Goal: Task Accomplishment & Management: Manage account settings

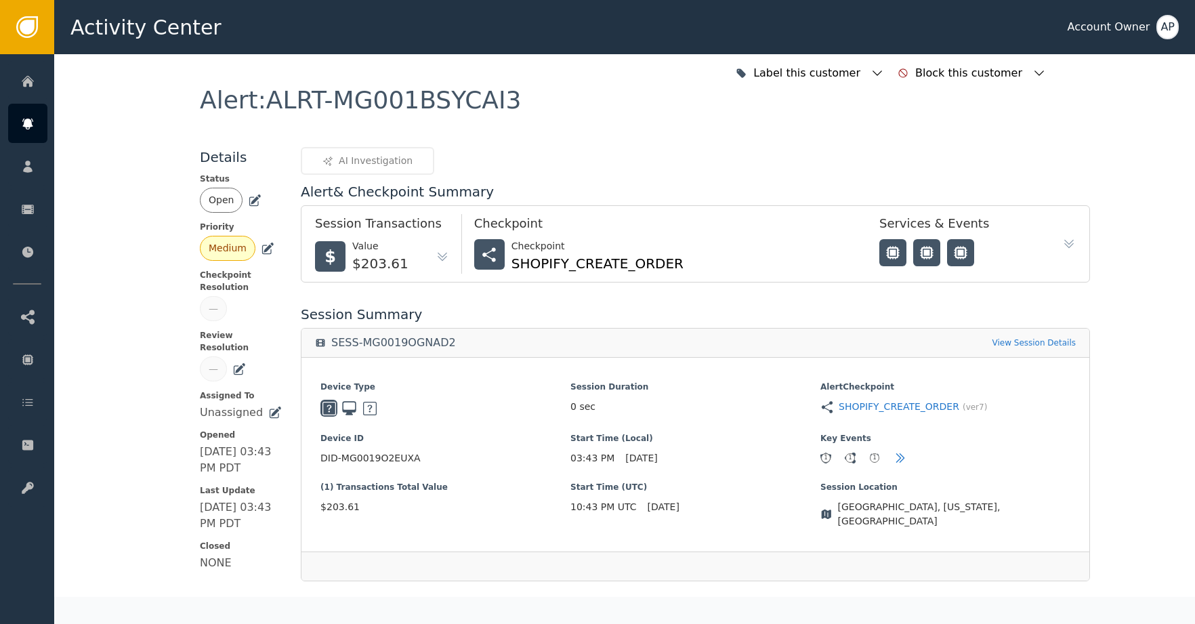
scroll to position [263, 0]
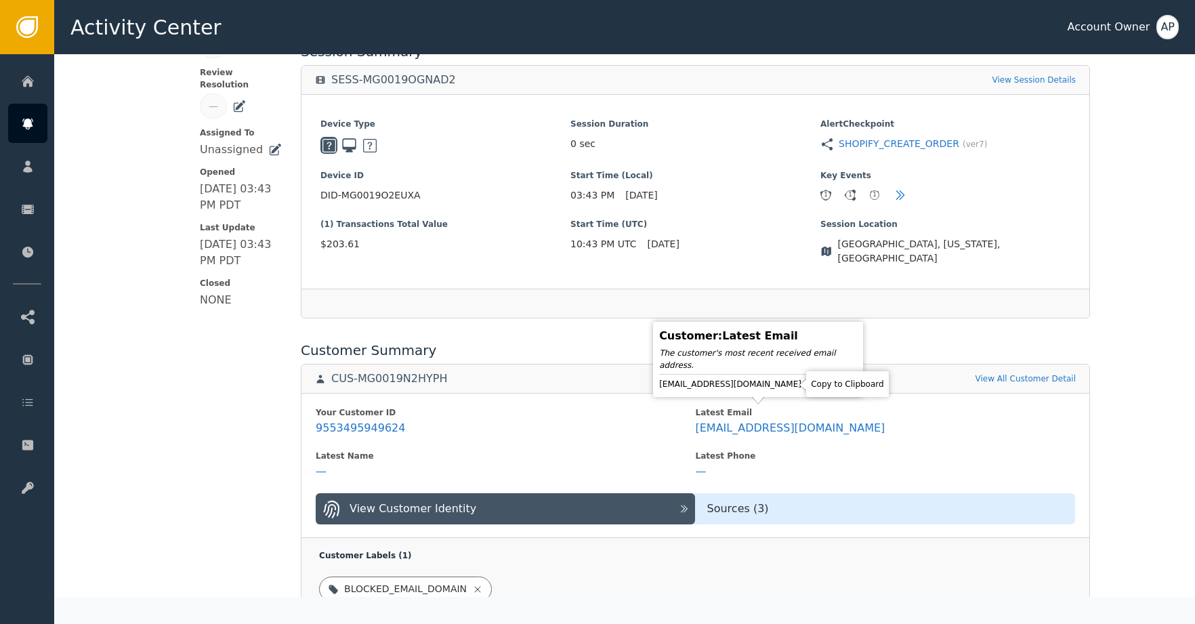
click at [807, 386] on icon at bounding box center [814, 384] width 14 height 14
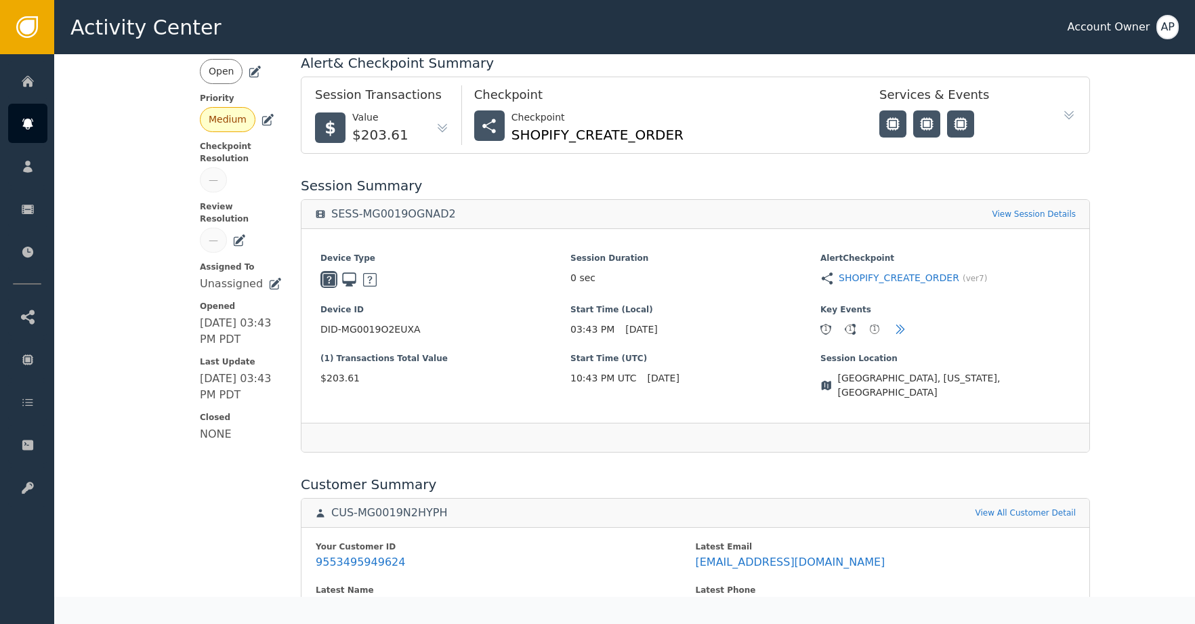
scroll to position [0, 0]
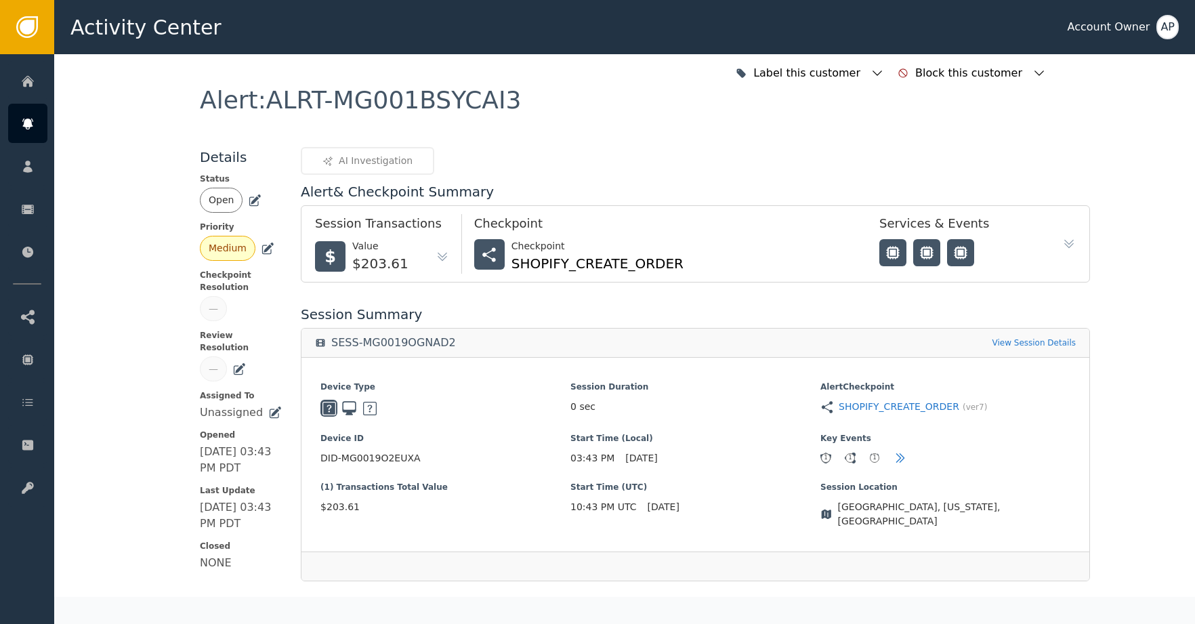
click at [251, 201] on icon at bounding box center [255, 198] width 9 height 9
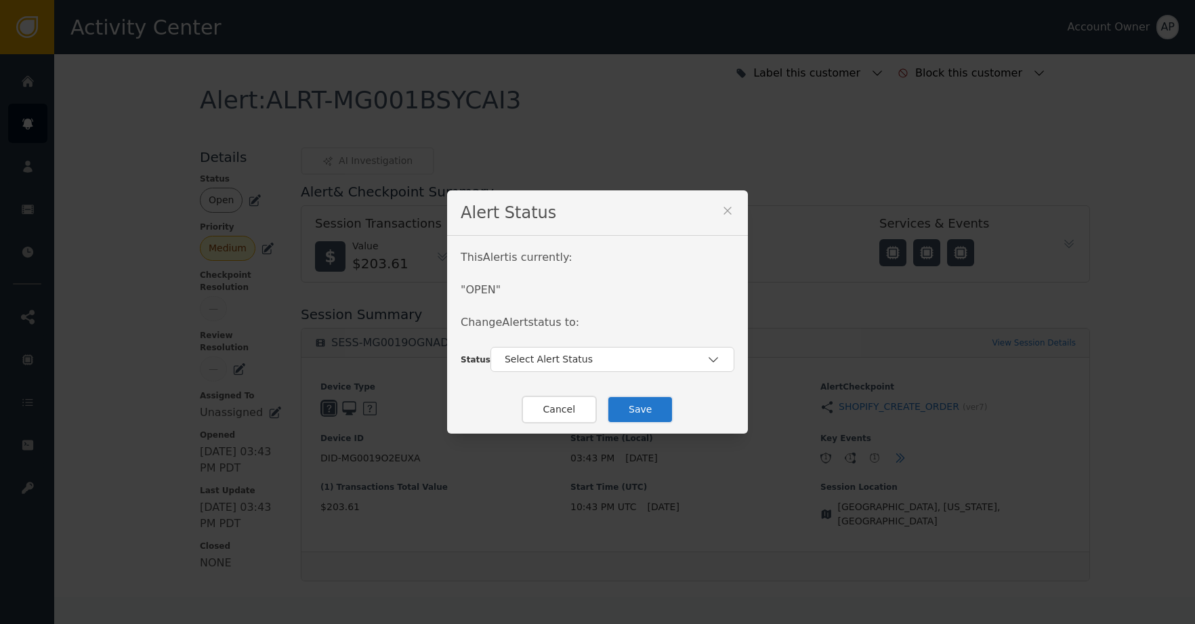
drag, startPoint x: 605, startPoint y: 367, endPoint x: 612, endPoint y: 375, distance: 11.1
click at [605, 367] on div "Select Alert Status" at bounding box center [613, 359] width 244 height 25
click at [611, 421] on div "Closed" at bounding box center [612, 416] width 217 height 14
click at [632, 413] on button "Save" at bounding box center [640, 410] width 66 height 28
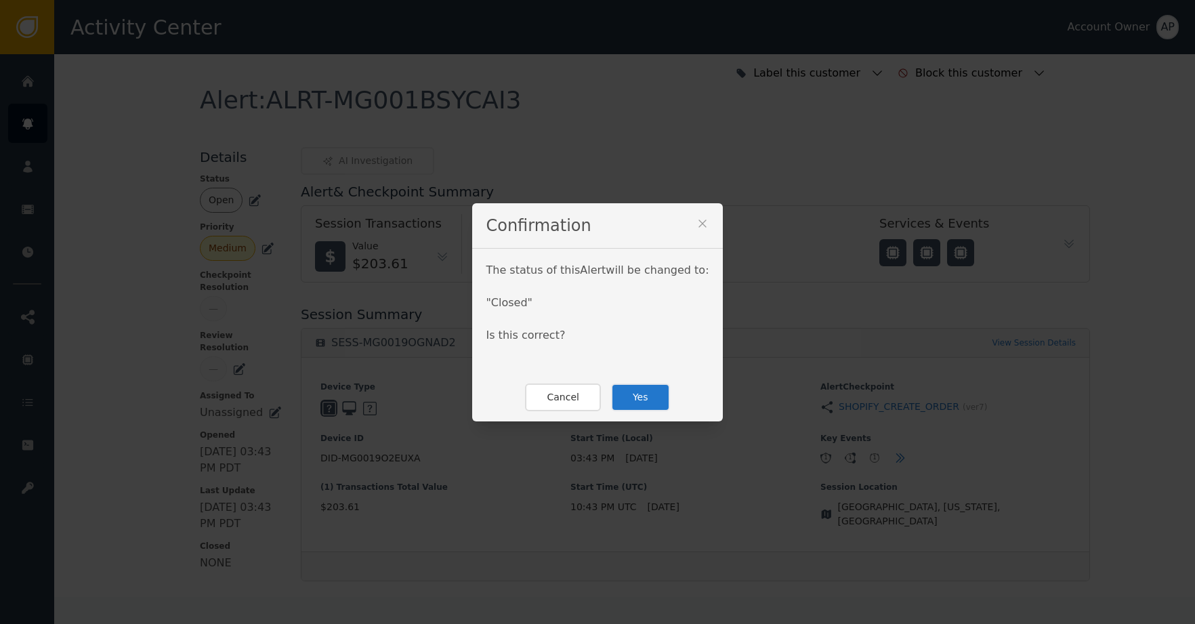
click at [637, 402] on button "Yes" at bounding box center [640, 397] width 59 height 28
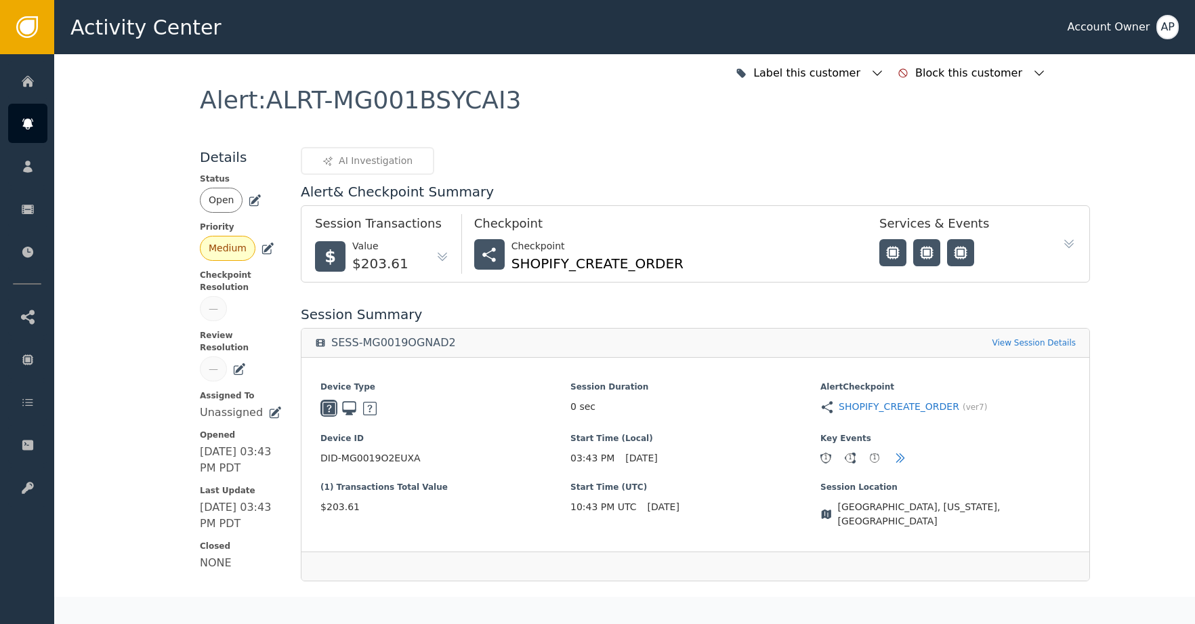
click at [251, 202] on icon at bounding box center [255, 201] width 14 height 14
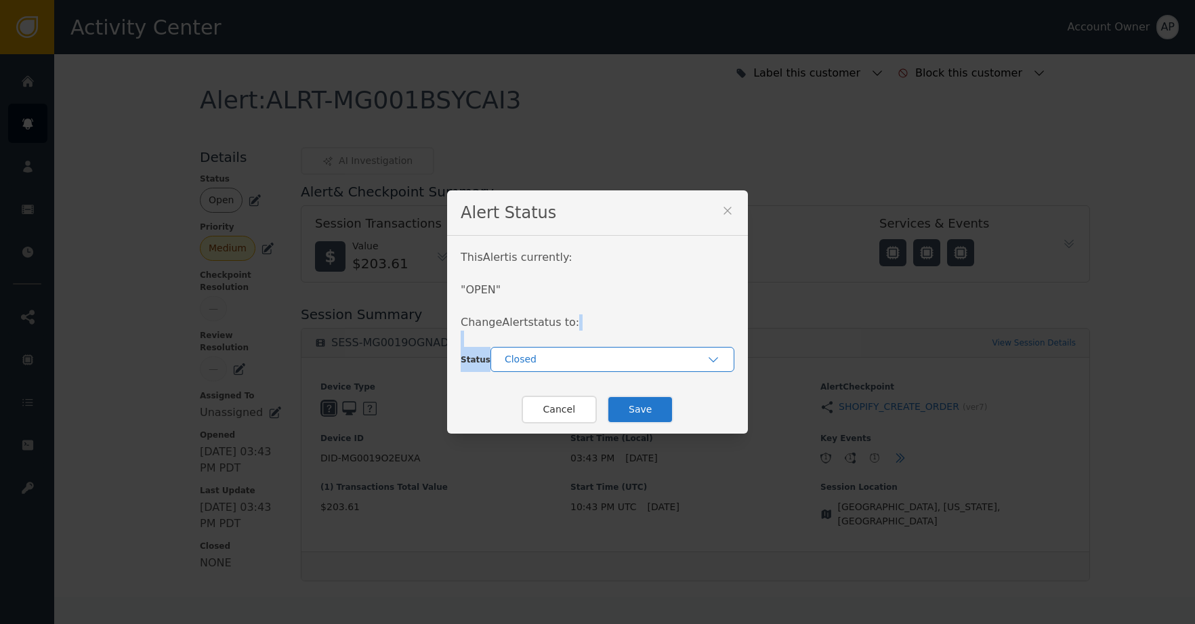
drag, startPoint x: 529, startPoint y: 349, endPoint x: 537, endPoint y: 357, distance: 11.5
click at [530, 349] on div "This Alert is currently: " OPEN " Change Alert status to: Status Closed" at bounding box center [597, 311] width 301 height 150
click at [631, 411] on button "Save" at bounding box center [640, 410] width 66 height 28
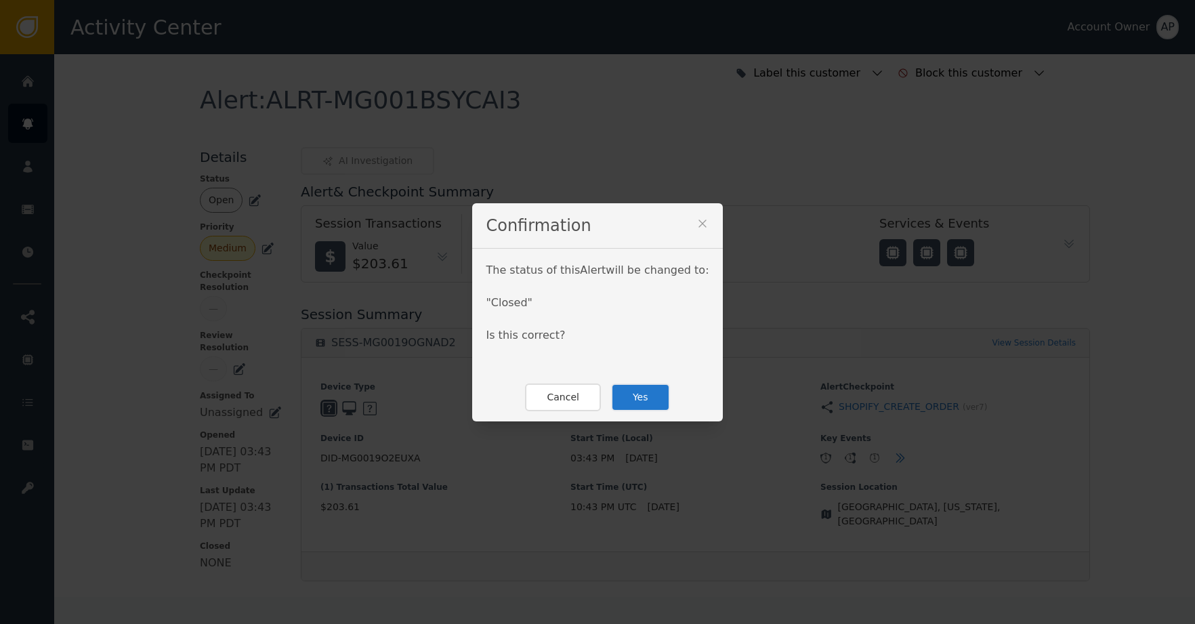
click at [628, 390] on button "Yes" at bounding box center [640, 397] width 59 height 28
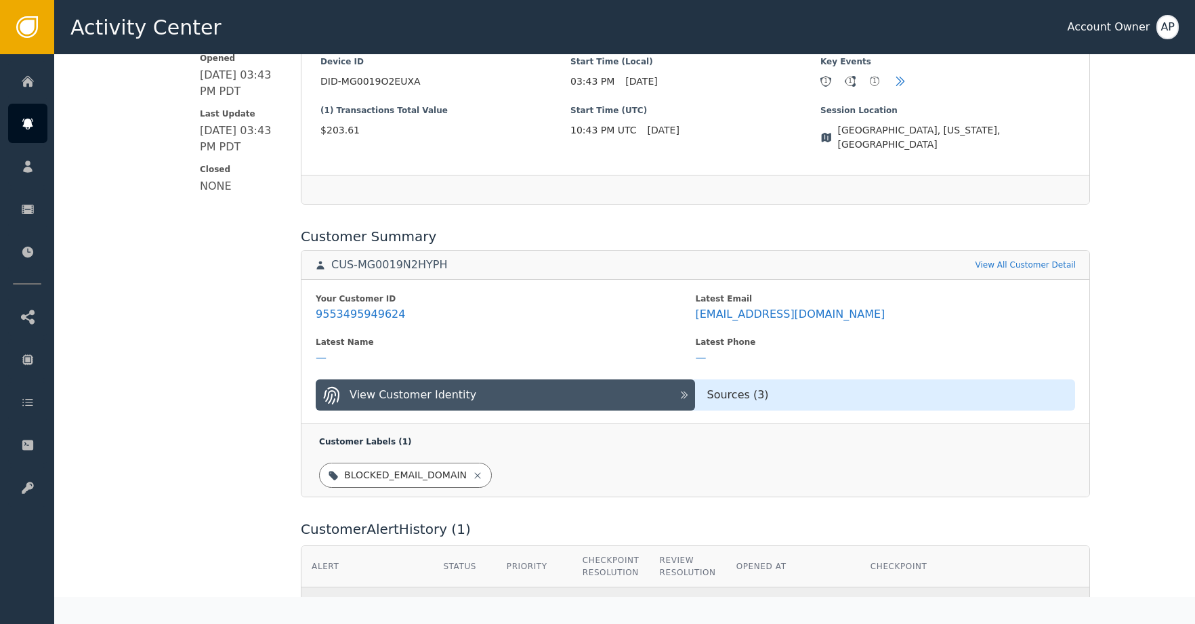
scroll to position [459, 0]
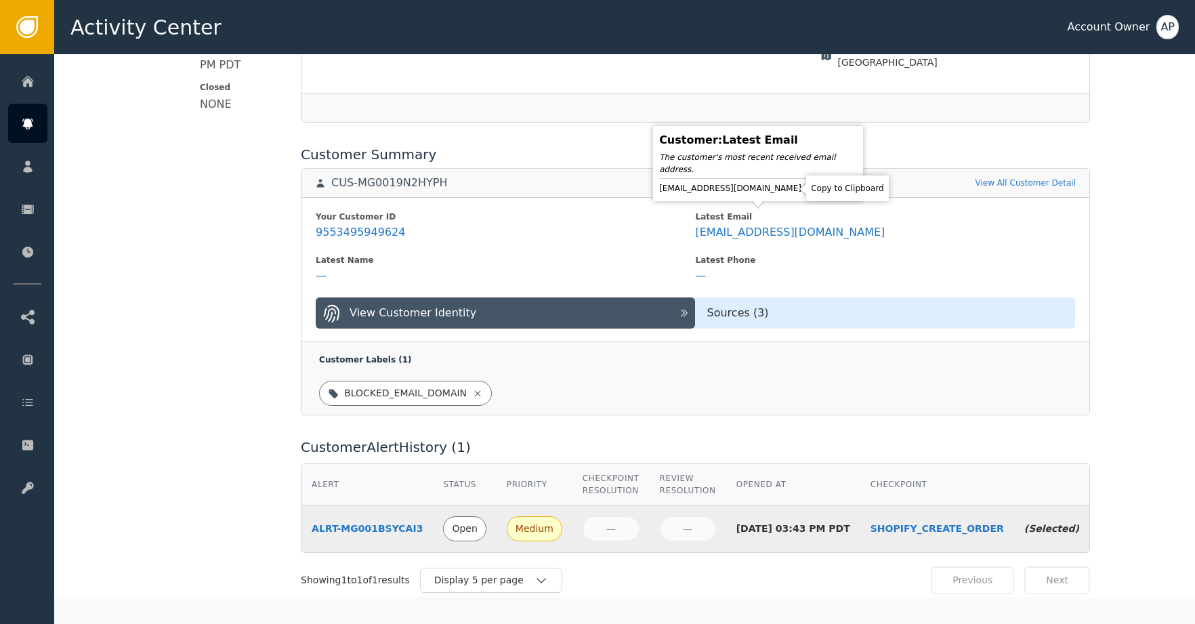
click at [807, 187] on icon at bounding box center [814, 189] width 14 height 14
